Goal: Find specific page/section: Find specific page/section

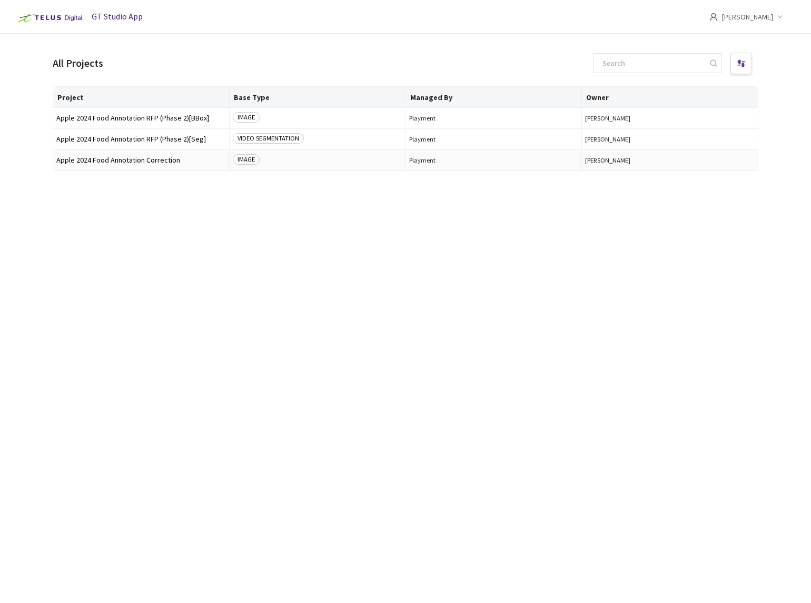
click at [315, 156] on div "IMAGE" at bounding box center [318, 160] width 170 height 12
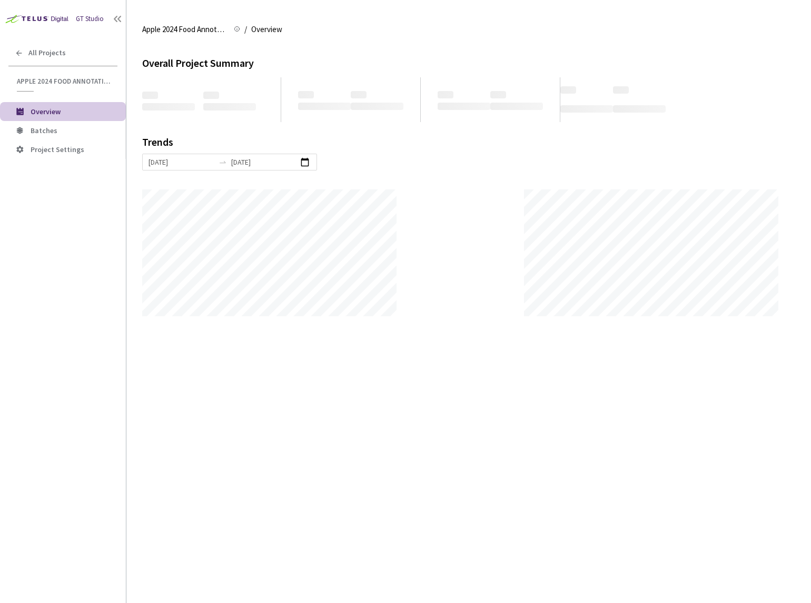
scroll to position [603, 811]
click at [63, 136] on li "Batches" at bounding box center [63, 130] width 126 height 19
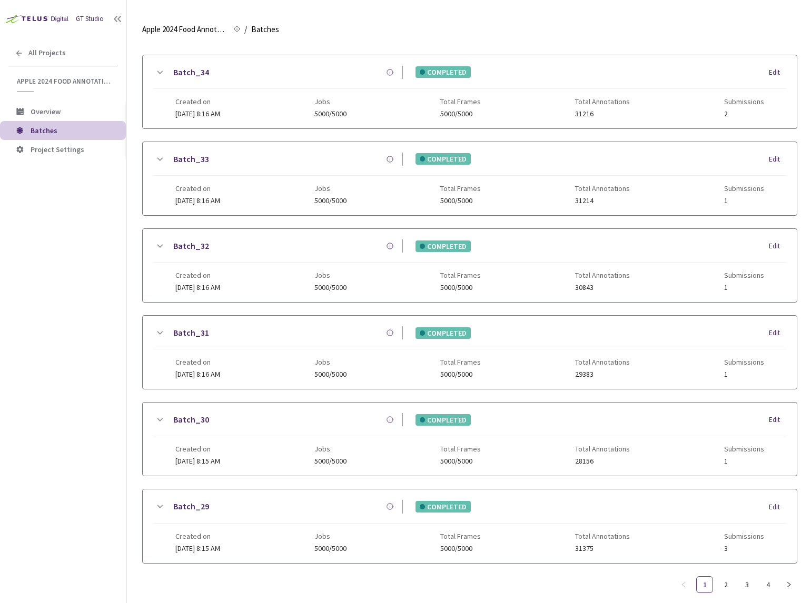
scroll to position [739, 0]
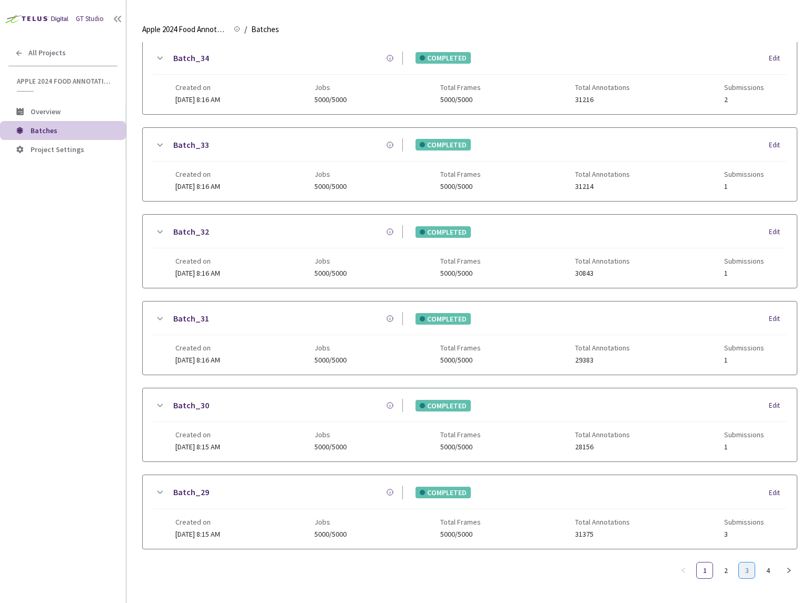
click at [748, 565] on link "3" at bounding box center [747, 571] width 16 height 16
click at [768, 572] on link "4" at bounding box center [768, 571] width 16 height 16
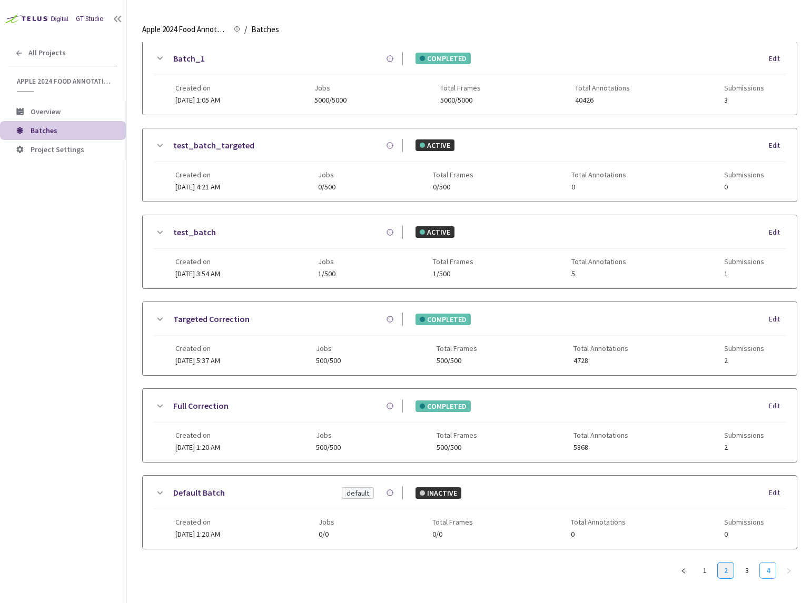
scroll to position [0, 0]
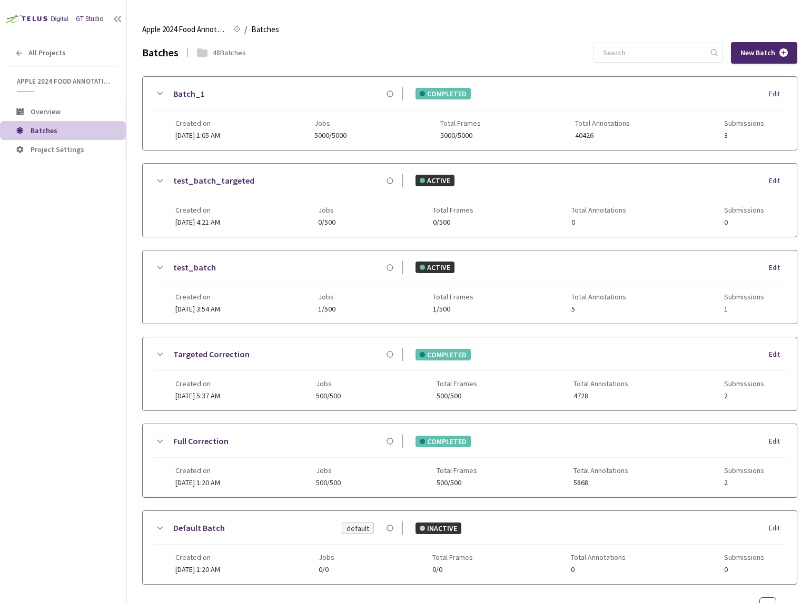
click at [163, 94] on icon at bounding box center [159, 93] width 13 height 13
